Goal: Task Accomplishment & Management: Use online tool/utility

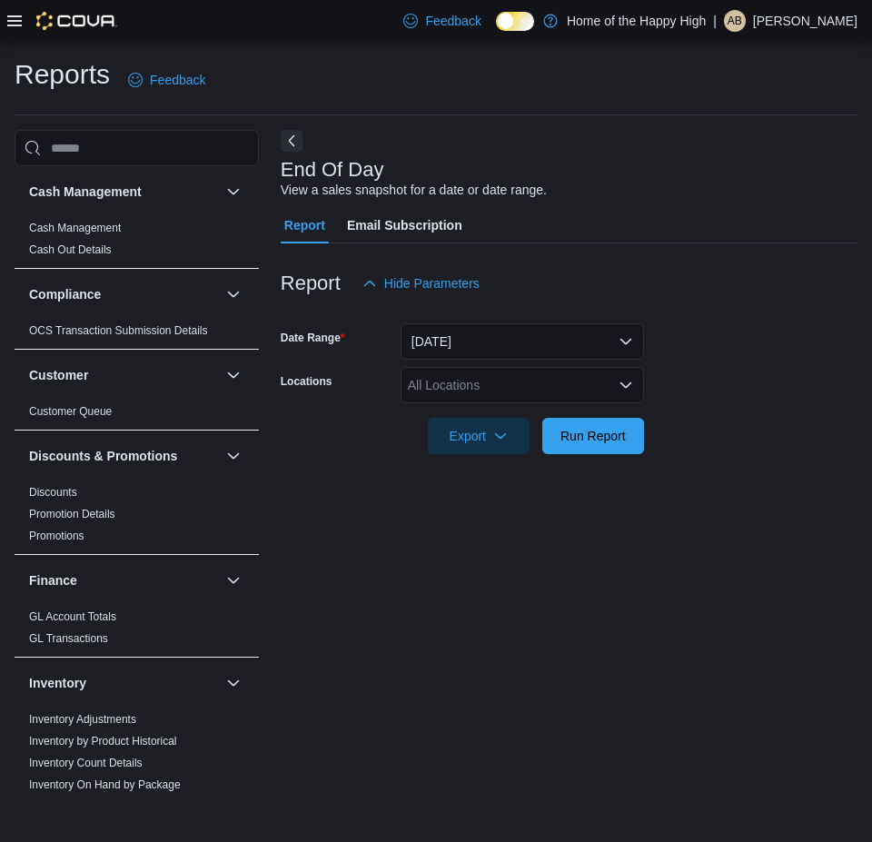
scroll to position [999, 0]
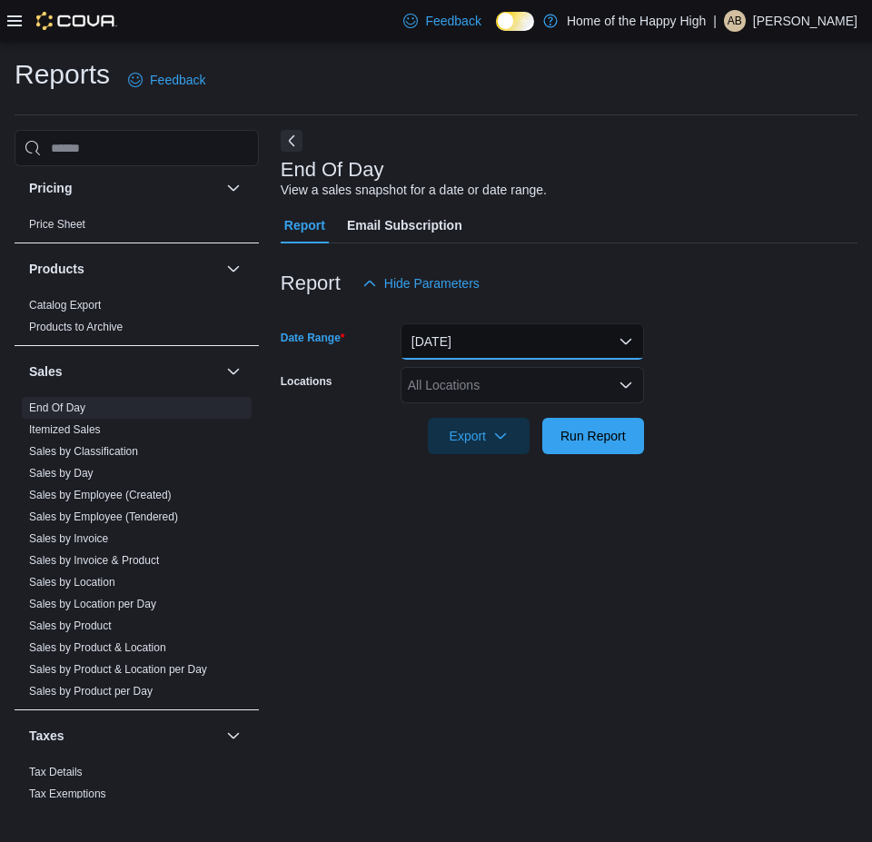
click at [431, 344] on button "[DATE]" at bounding box center [521, 341] width 243 height 36
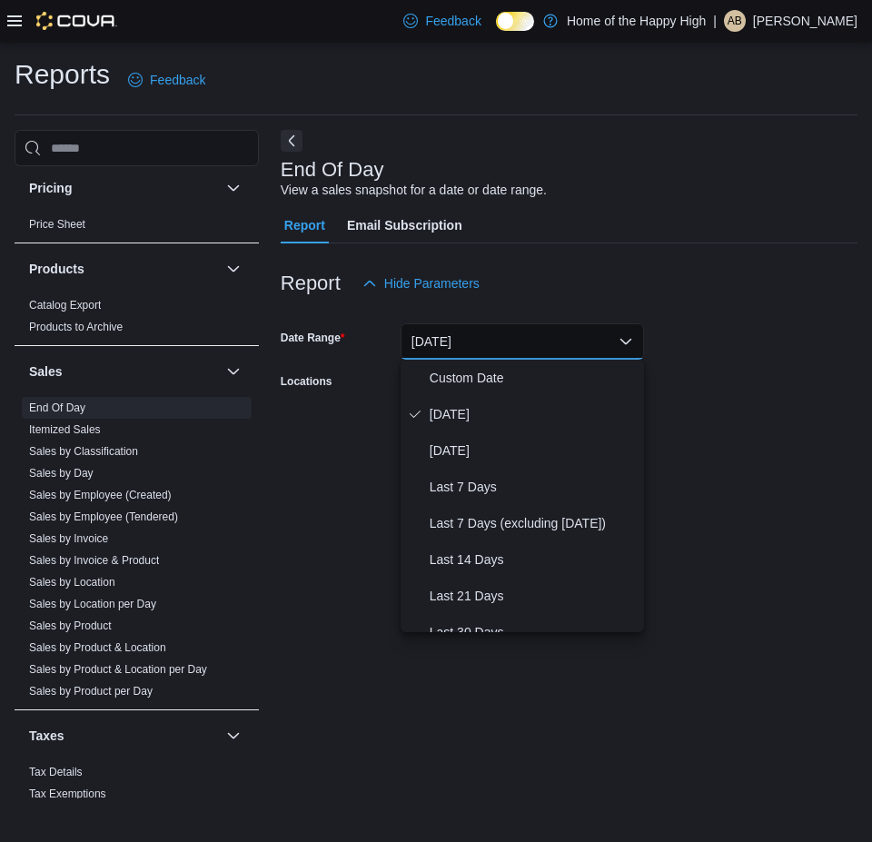
click at [757, 416] on div at bounding box center [569, 410] width 576 height 15
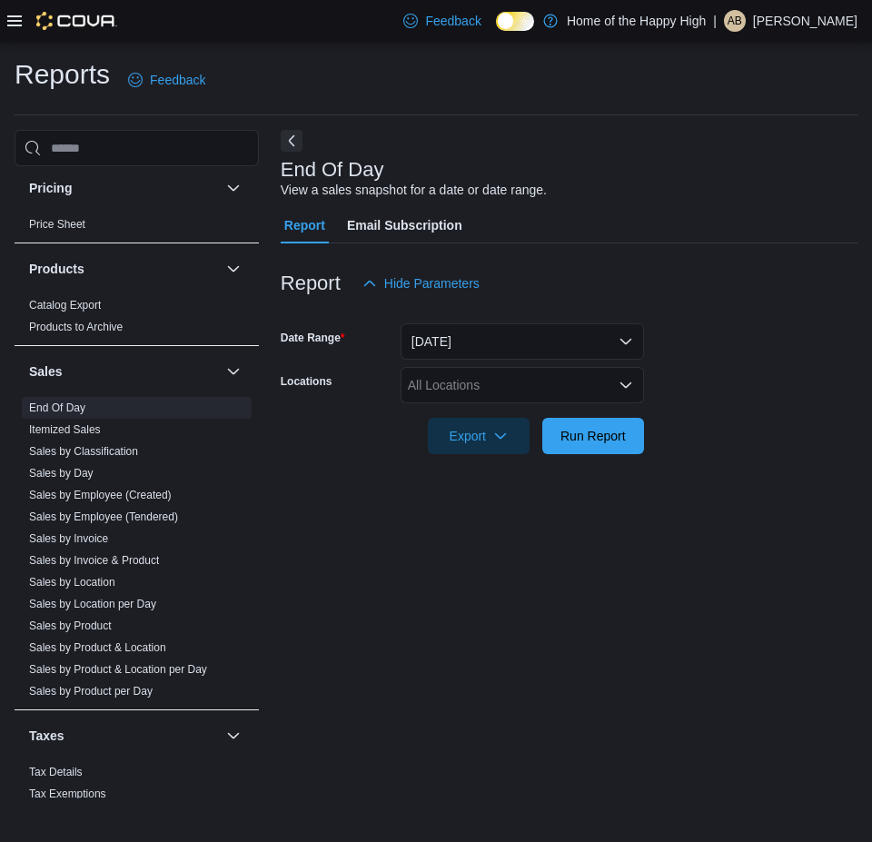
click at [588, 376] on div "All Locations" at bounding box center [521, 385] width 243 height 36
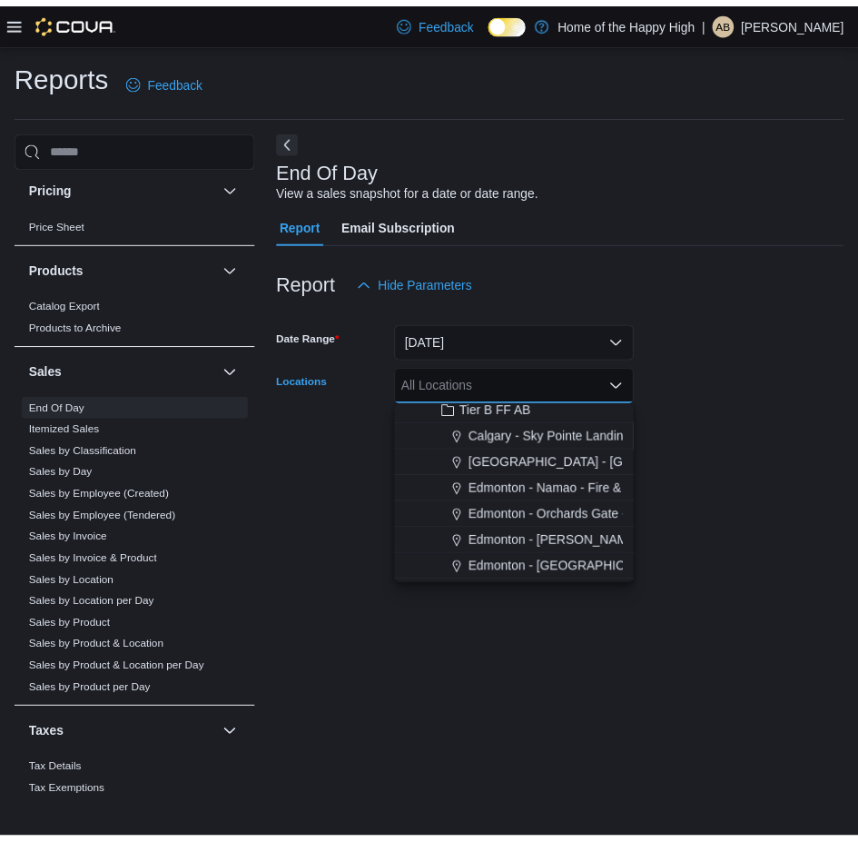
scroll to position [545, 0]
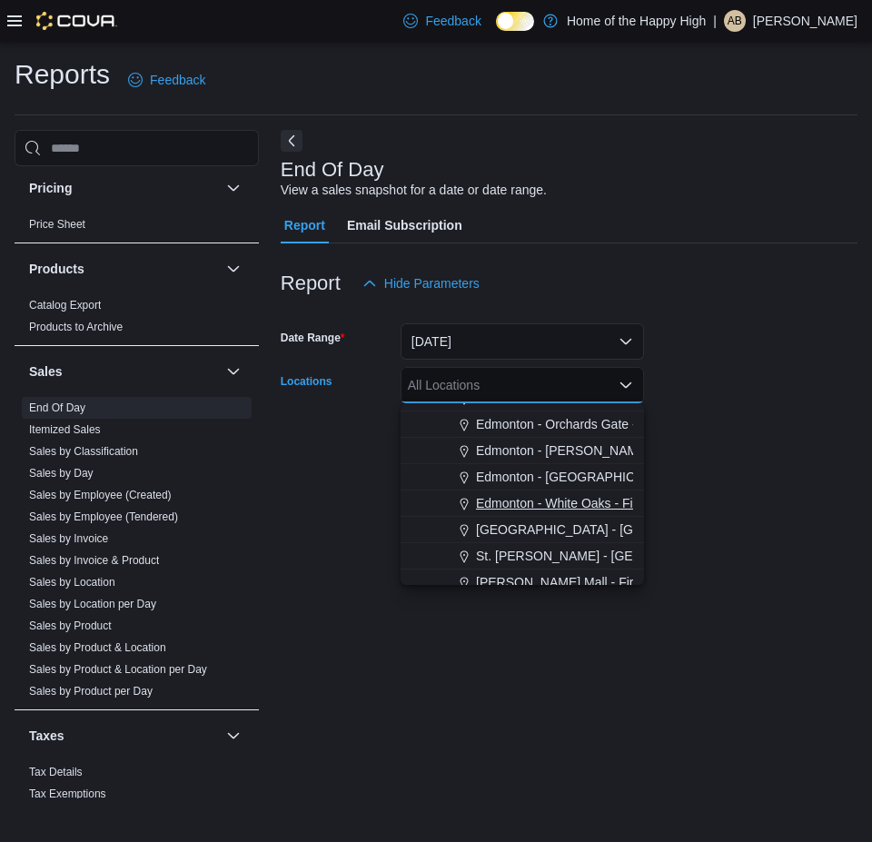
click at [547, 498] on span "Edmonton - White Oaks - Fire & Flower" at bounding box center [587, 503] width 222 height 18
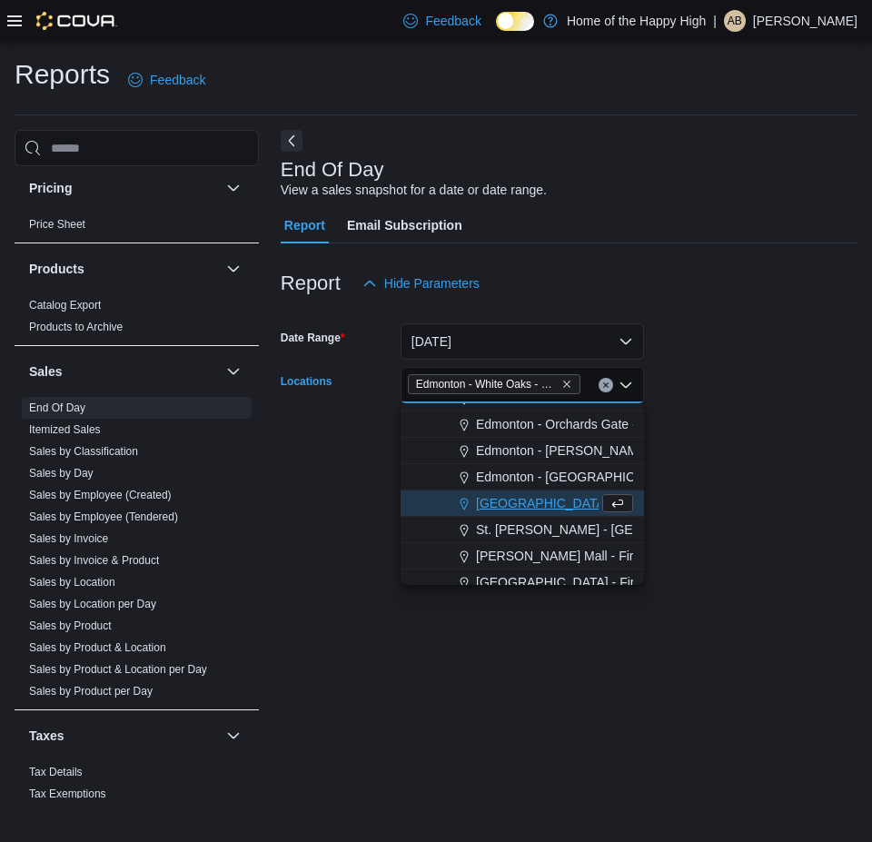
click at [697, 359] on form "Date Range [DATE] Locations [GEOGRAPHIC_DATA] - [GEOGRAPHIC_DATA] - Fire & Flow…" at bounding box center [569, 377] width 576 height 153
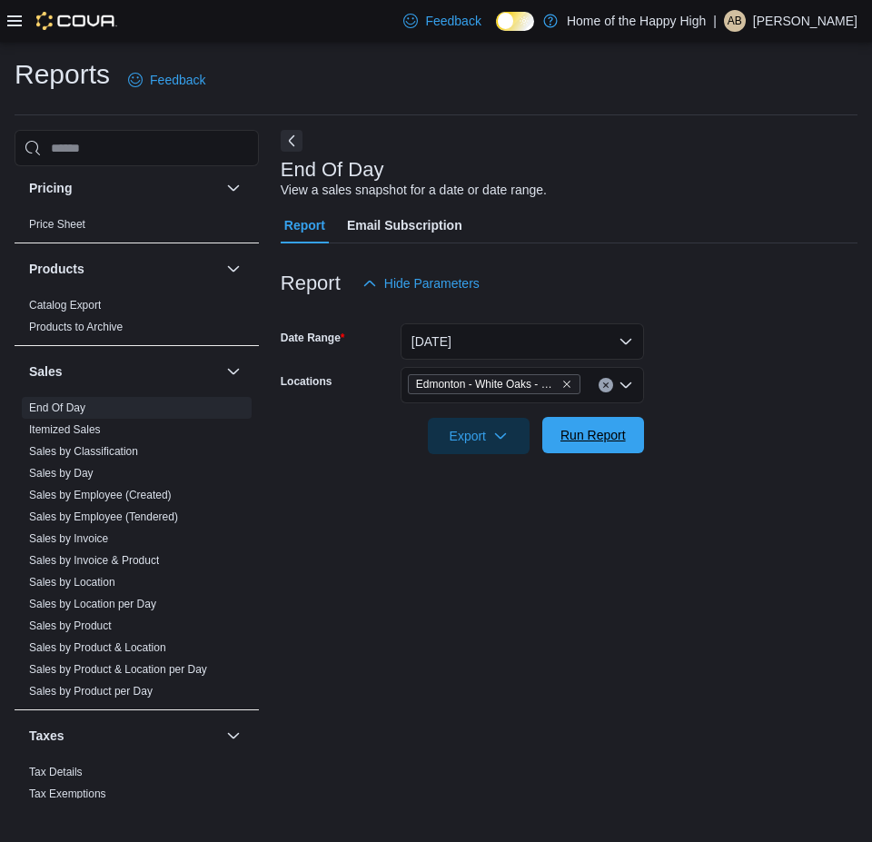
click at [611, 436] on span "Run Report" at bounding box center [592, 435] width 65 height 18
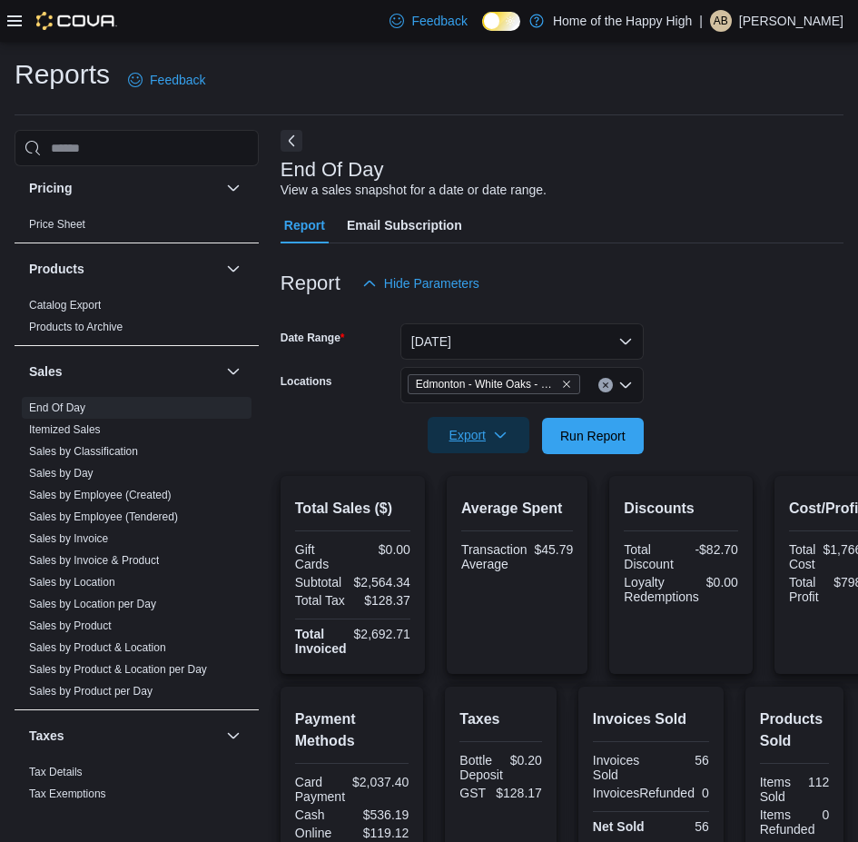
click at [456, 449] on span "Export" at bounding box center [478, 435] width 80 height 36
click at [481, 507] on span "Export to Pdf" at bounding box center [481, 508] width 82 height 15
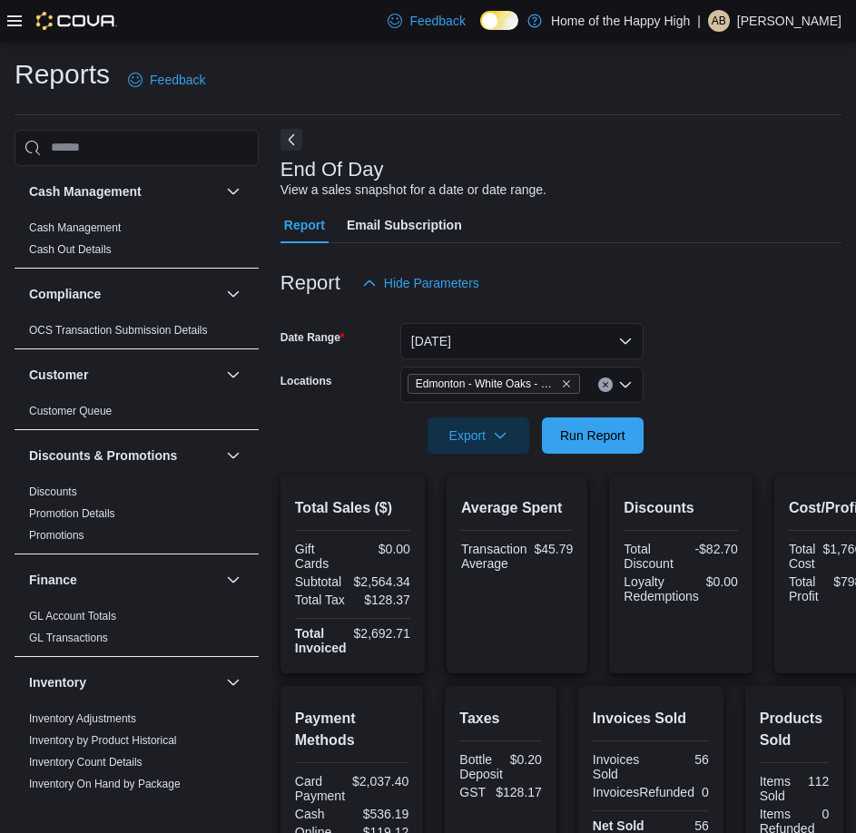
click at [301, 144] on button "Next" at bounding box center [292, 140] width 22 height 22
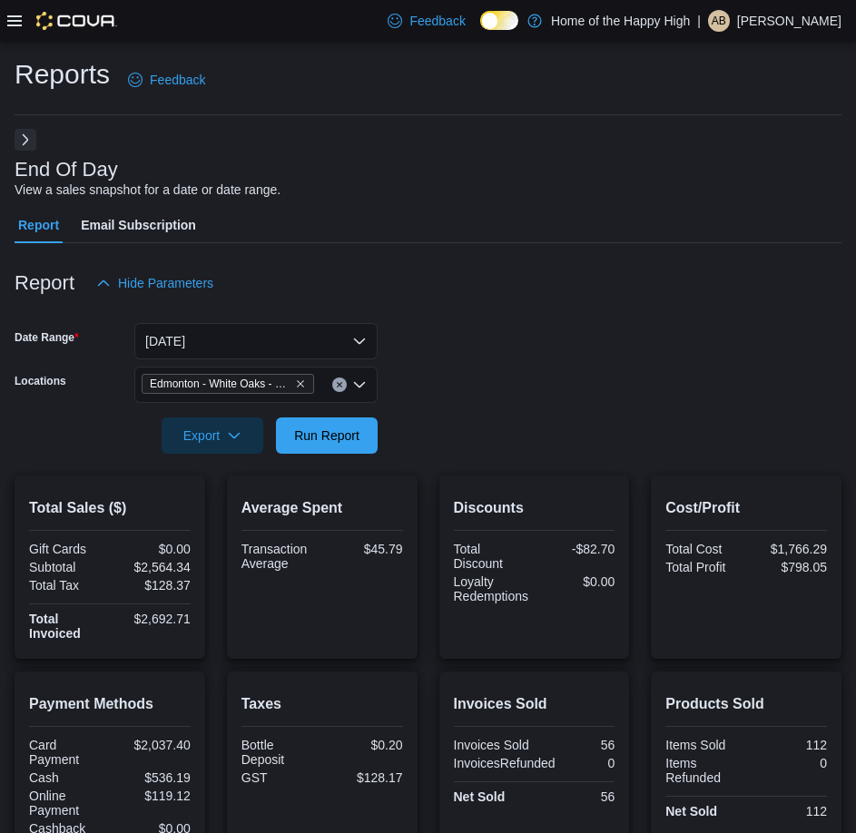
click at [26, 146] on button "Next" at bounding box center [26, 140] width 22 height 22
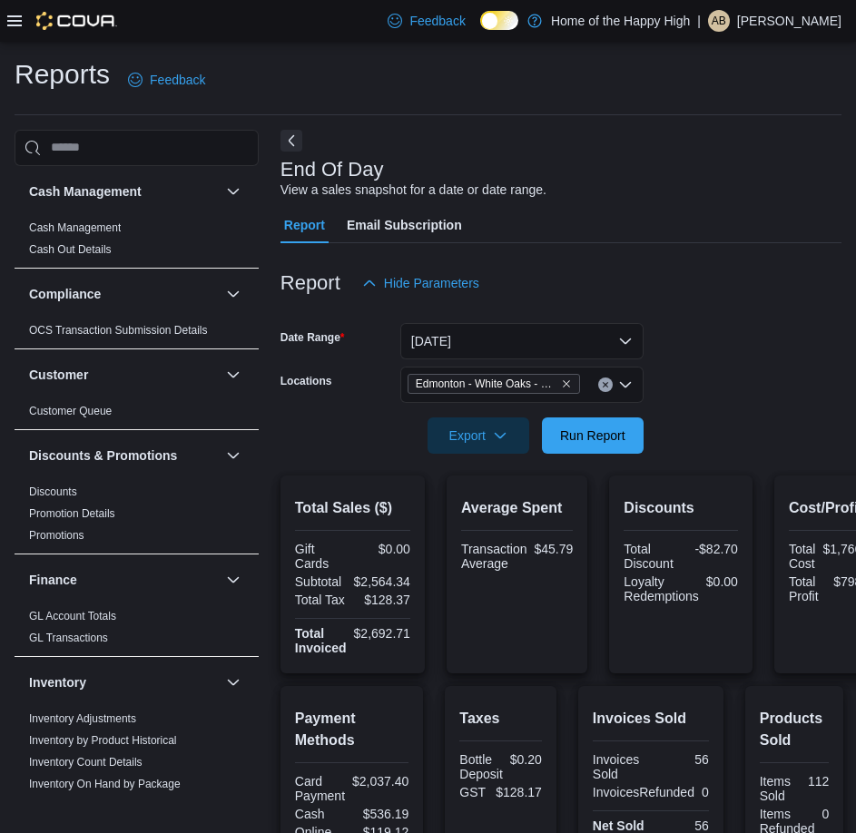
click at [7, 17] on icon at bounding box center [14, 21] width 15 height 15
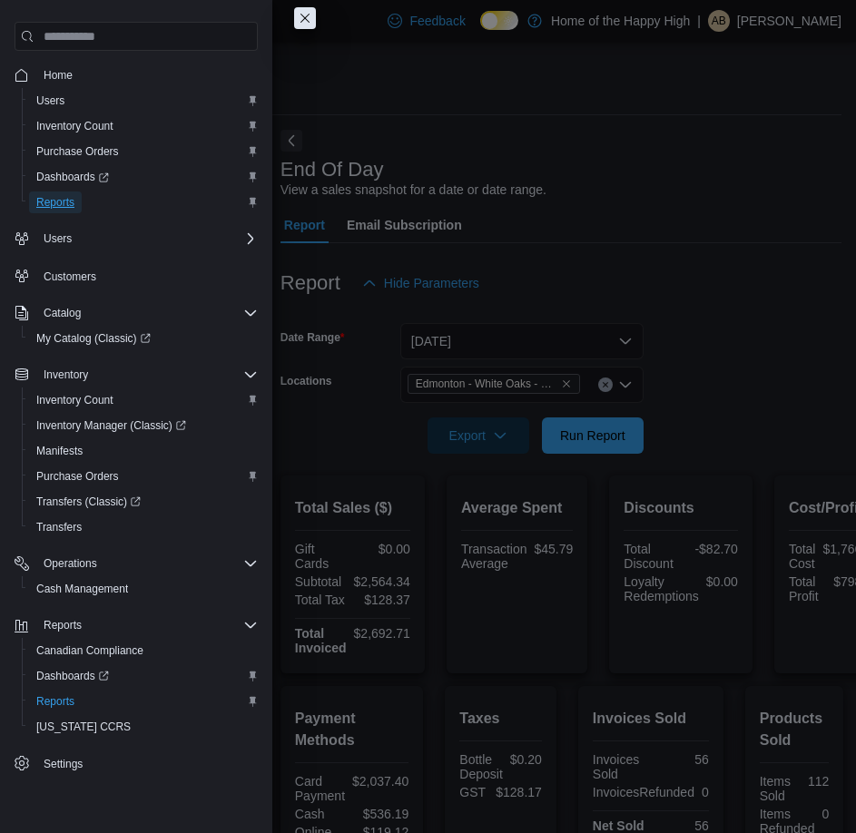
click at [62, 201] on span "Reports" at bounding box center [55, 202] width 38 height 15
click at [80, 154] on span "Purchase Orders" at bounding box center [77, 151] width 83 height 15
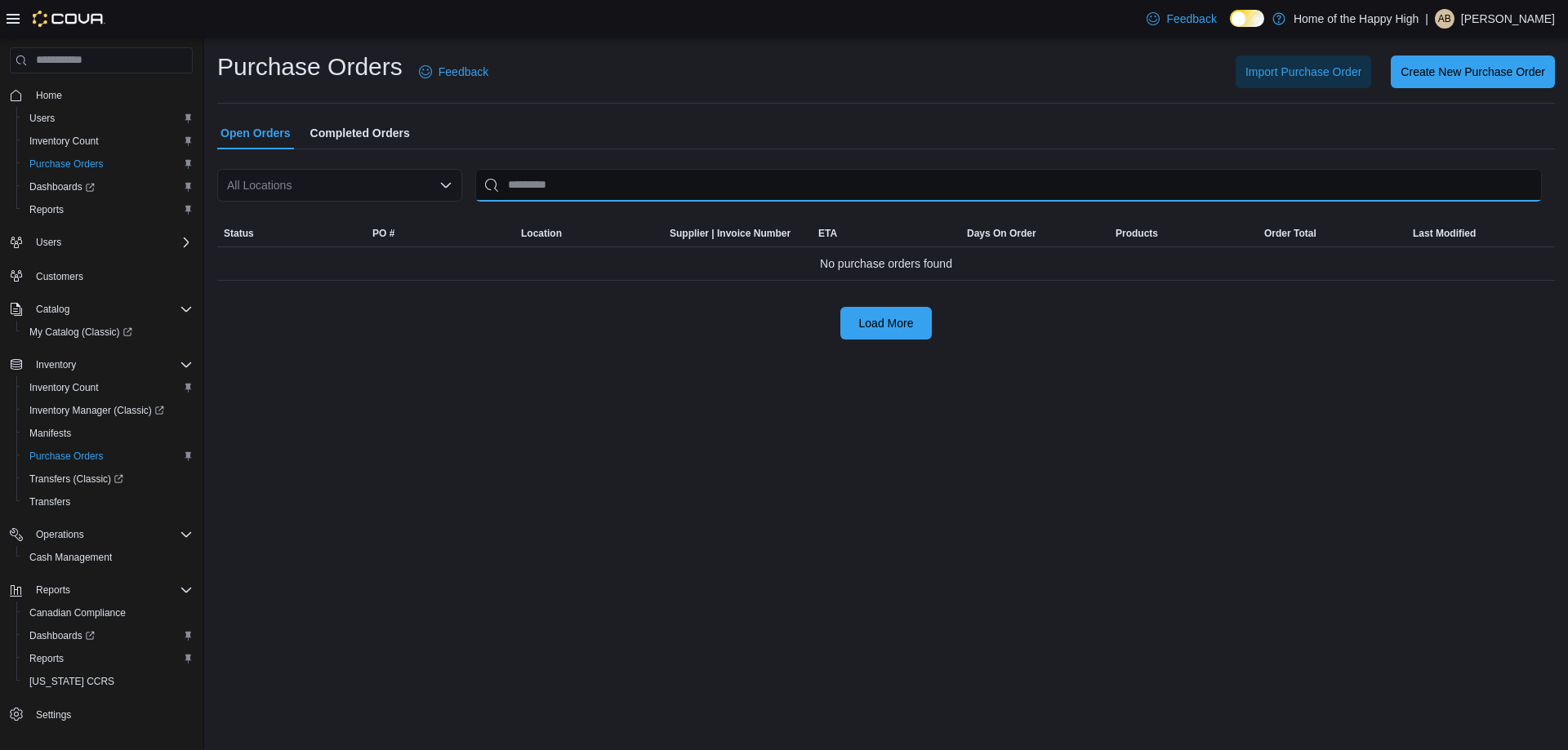
click at [528, 180] on input "This is a search bar. After typing your query, hit enter to filter the results …" at bounding box center [1008, 185] width 1067 height 32
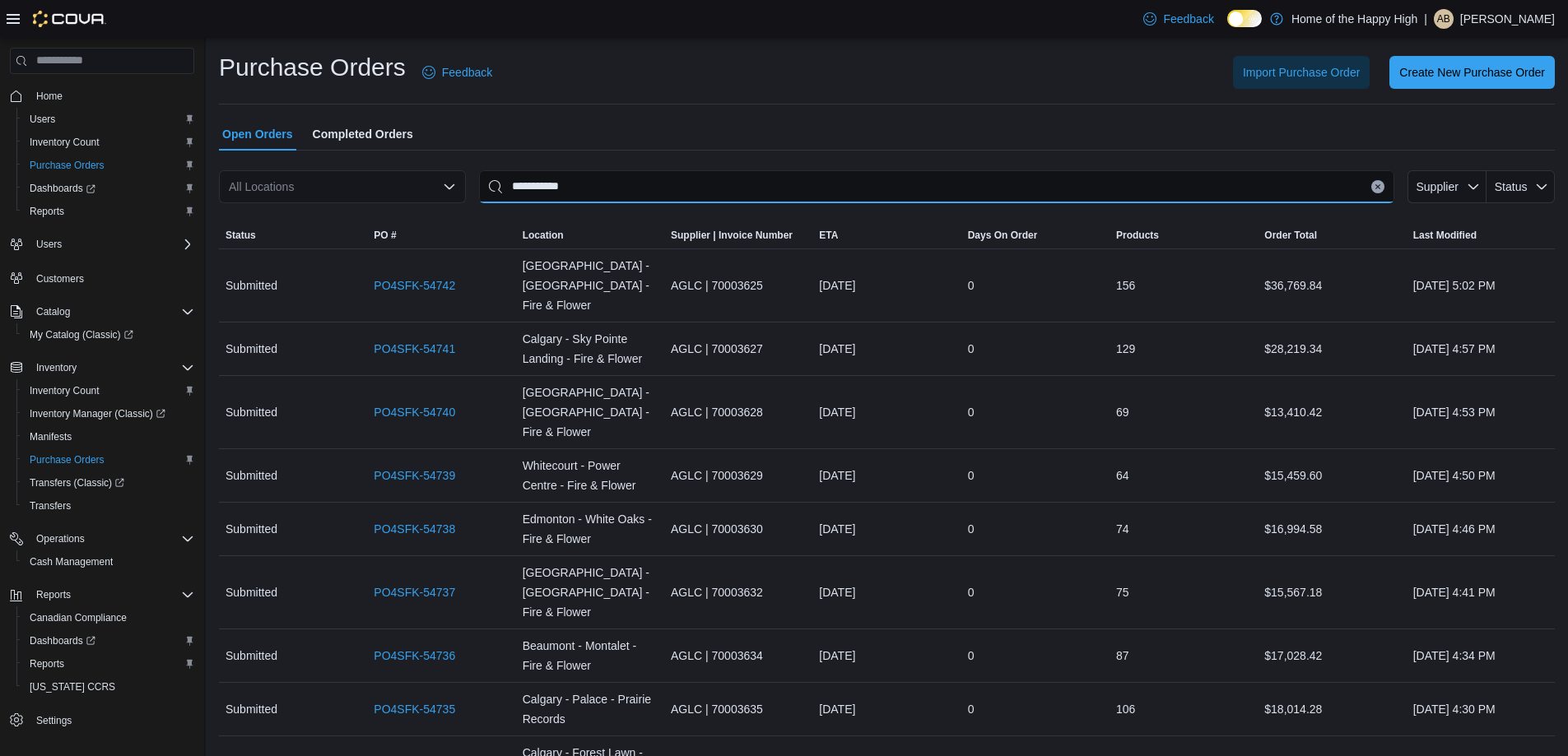
type input "**********"
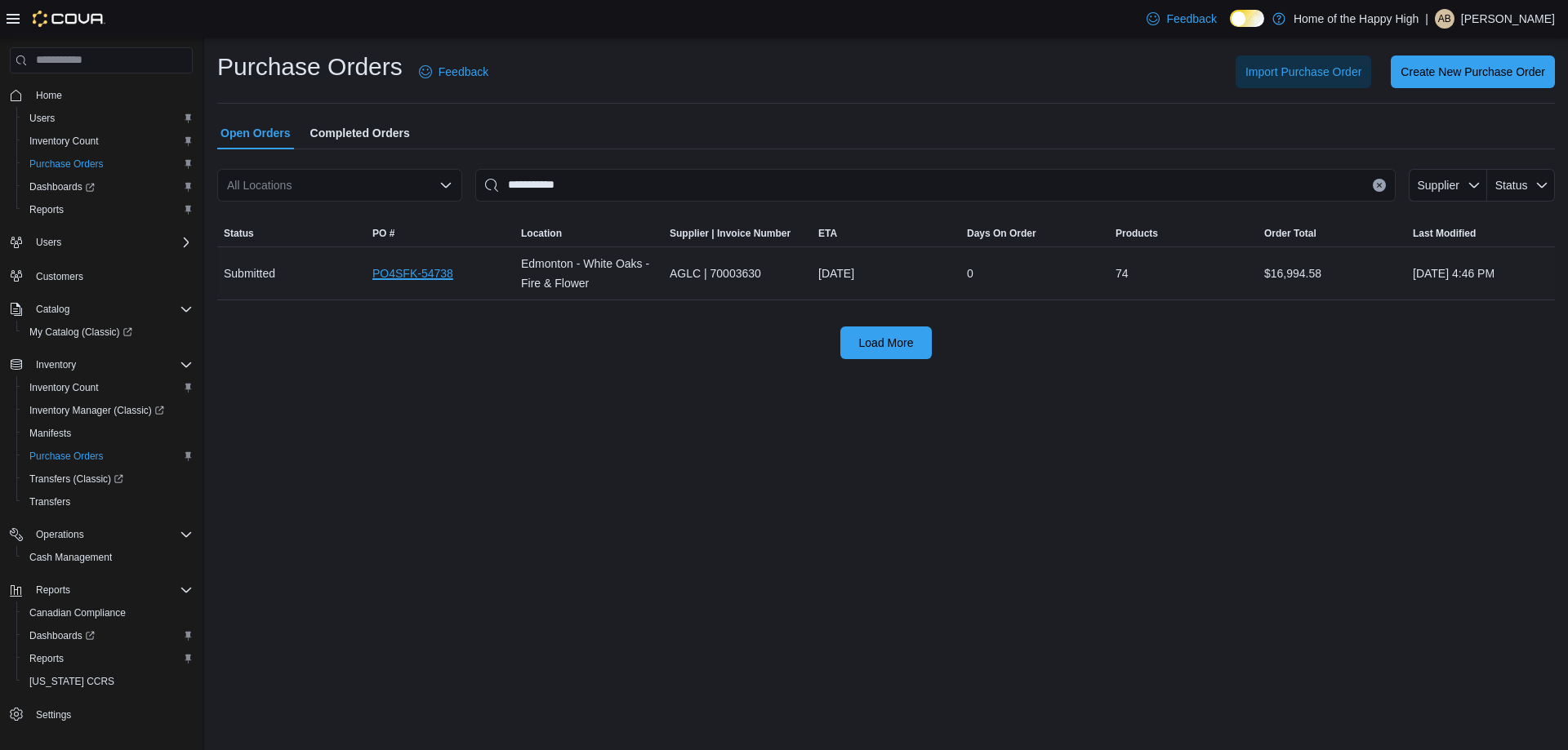
click at [435, 280] on link "PO4SFK-54738" at bounding box center [413, 273] width 81 height 20
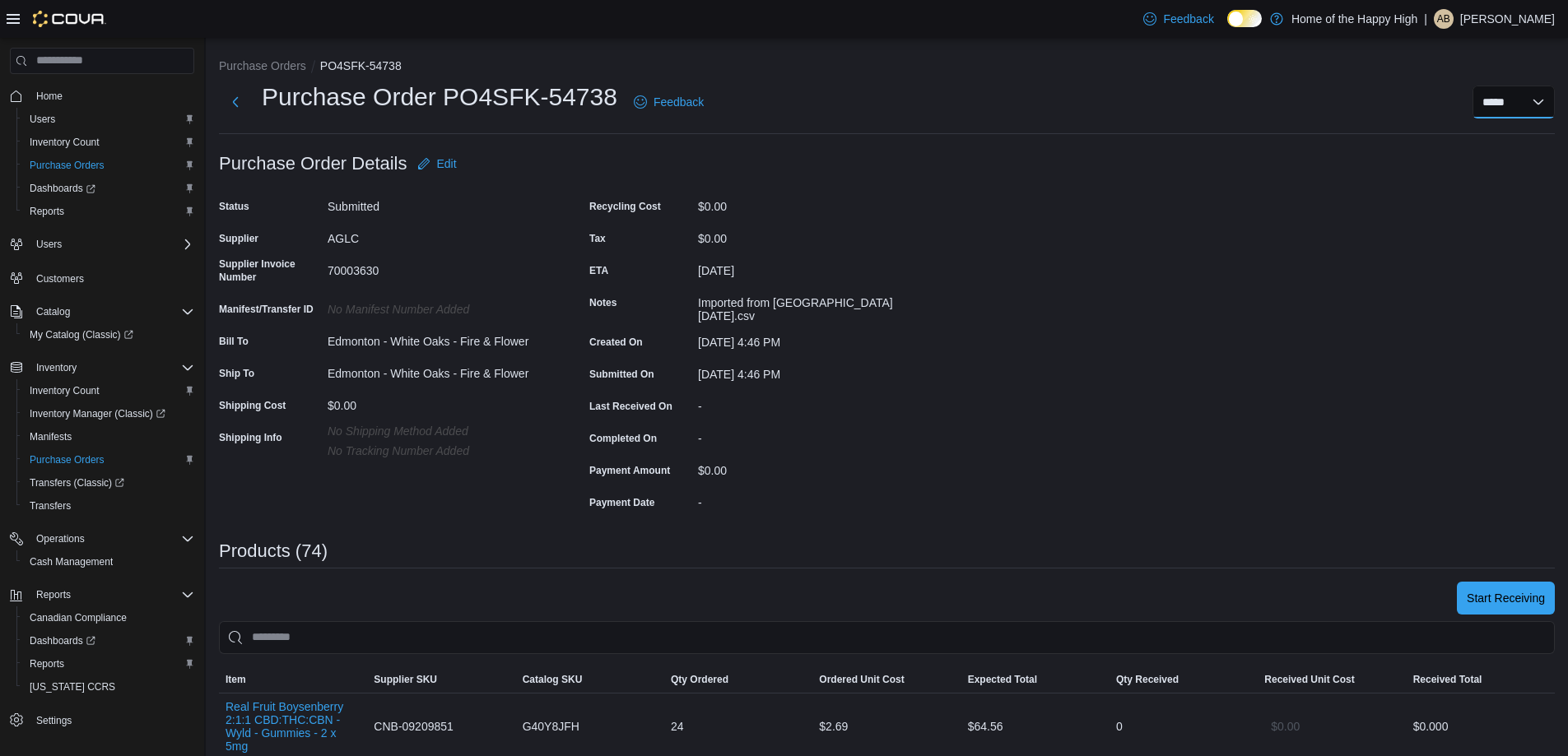
drag, startPoint x: 1499, startPoint y: 96, endPoint x: 1499, endPoint y: 111, distance: 15.0
click at [1499, 96] on select "**********" at bounding box center [1514, 102] width 83 height 33
click at [1487, 29] on div "Feedback Dark Mode Home of the Happy High | AB Andrea Benvenuto" at bounding box center [1346, 19] width 418 height 33
drag, startPoint x: 1487, startPoint y: 14, endPoint x: 1487, endPoint y: 24, distance: 10.0
click at [1489, 14] on p "[PERSON_NAME]" at bounding box center [1507, 19] width 94 height 20
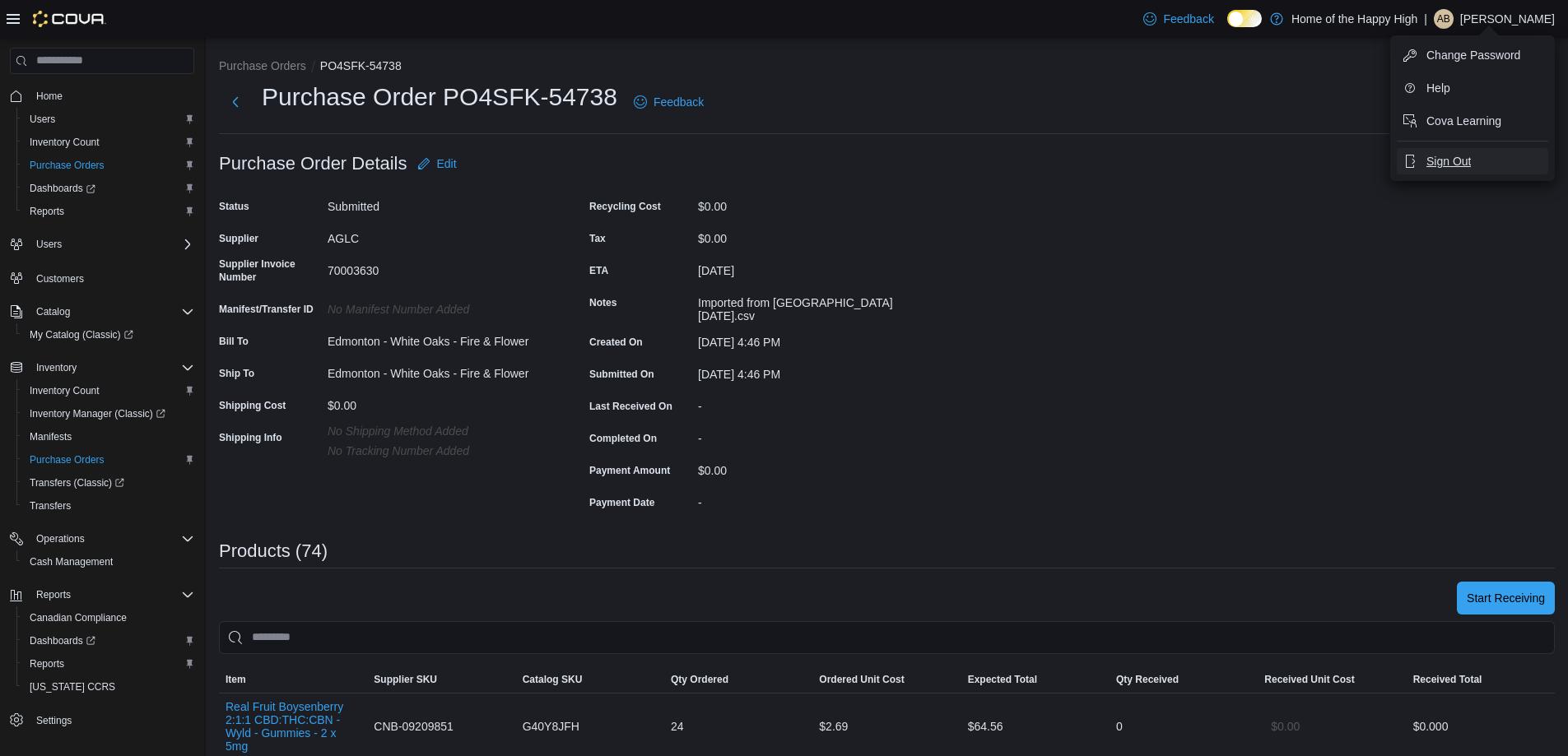
click at [1438, 159] on span "Sign Out" at bounding box center [1448, 161] width 44 height 16
